Goal: Find specific page/section: Find specific page/section

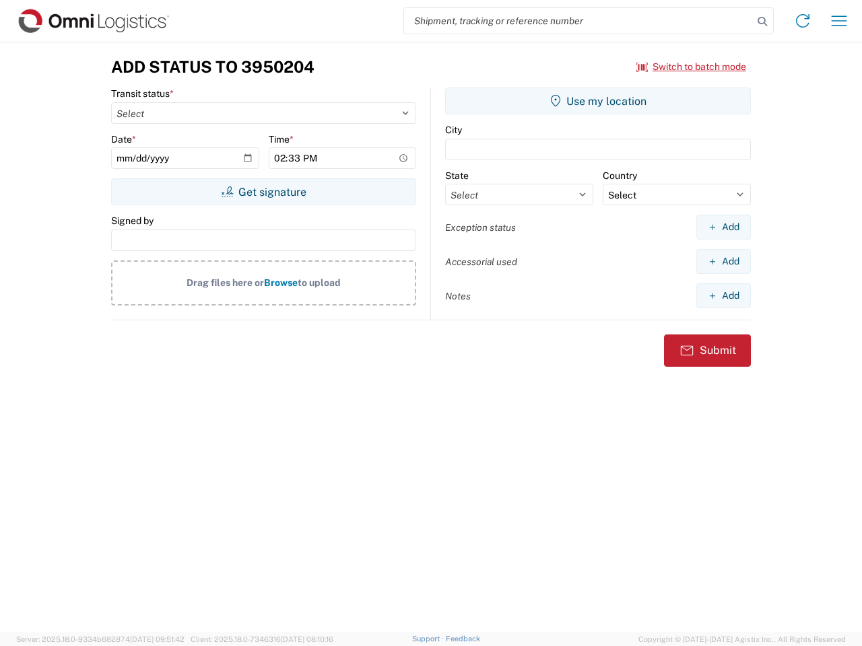
click at [578, 21] on input "search" at bounding box center [578, 21] width 349 height 26
click at [762, 22] on icon at bounding box center [762, 21] width 19 height 19
click at [802, 21] on icon at bounding box center [803, 21] width 22 height 22
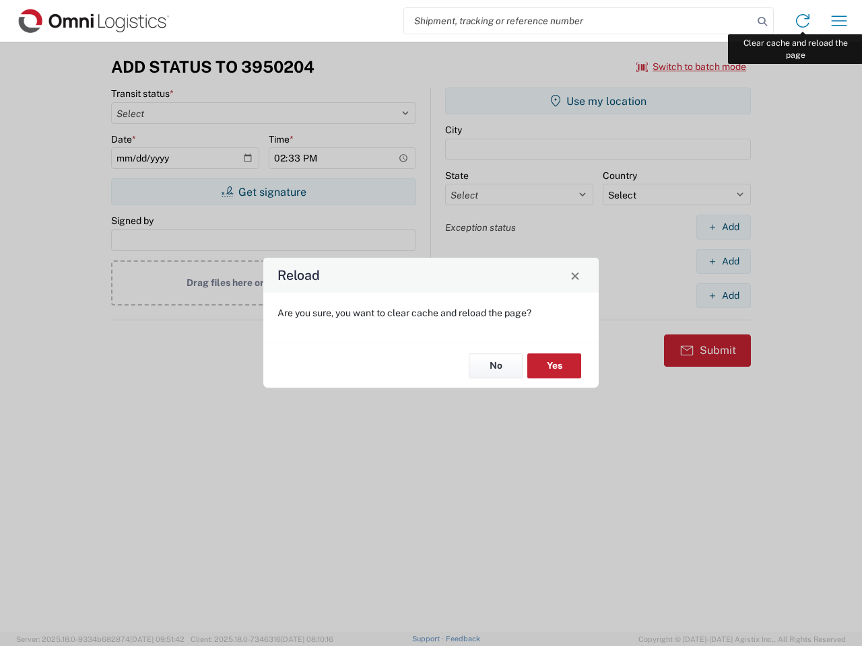
click at [839, 21] on div "Reload Are you sure, you want to clear cache and reload the page? No Yes" at bounding box center [431, 323] width 862 height 646
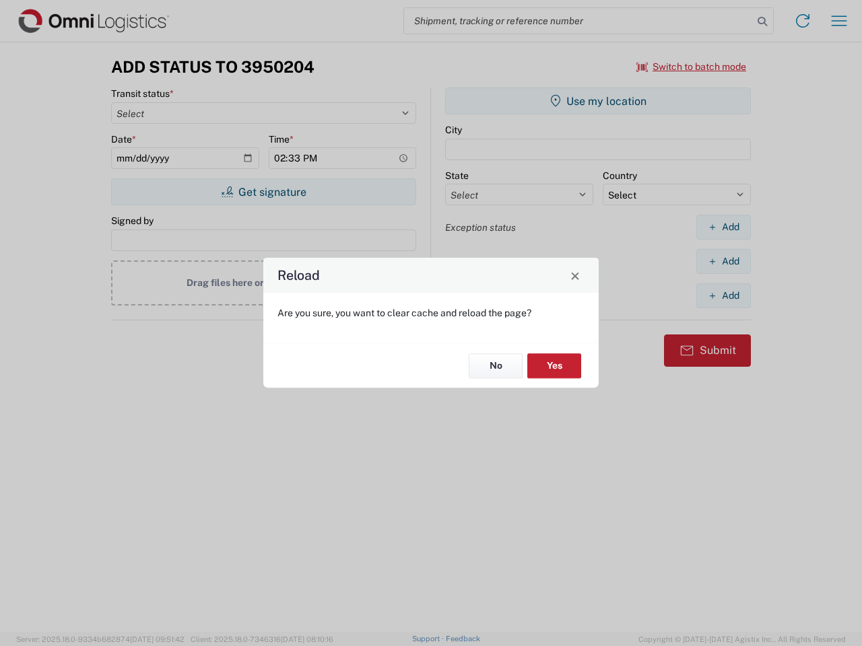
click at [691, 67] on div "Reload Are you sure, you want to clear cache and reload the page? No Yes" at bounding box center [431, 323] width 862 height 646
click at [263, 192] on div "Reload Are you sure, you want to clear cache and reload the page? No Yes" at bounding box center [431, 323] width 862 height 646
click at [598, 101] on div "Reload Are you sure, you want to clear cache and reload the page? No Yes" at bounding box center [431, 323] width 862 height 646
click at [723, 227] on div "Reload Are you sure, you want to clear cache and reload the page? No Yes" at bounding box center [431, 323] width 862 height 646
click at [723, 261] on div "Reload Are you sure, you want to clear cache and reload the page? No Yes" at bounding box center [431, 323] width 862 height 646
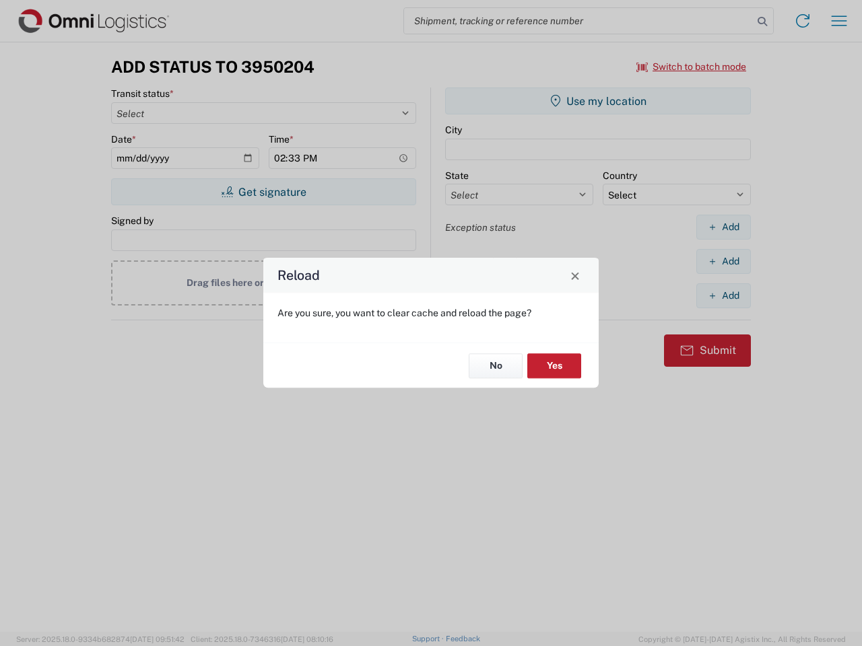
click at [723, 296] on div "Reload Are you sure, you want to clear cache and reload the page? No Yes" at bounding box center [431, 323] width 862 height 646
